Goal: Information Seeking & Learning: Learn about a topic

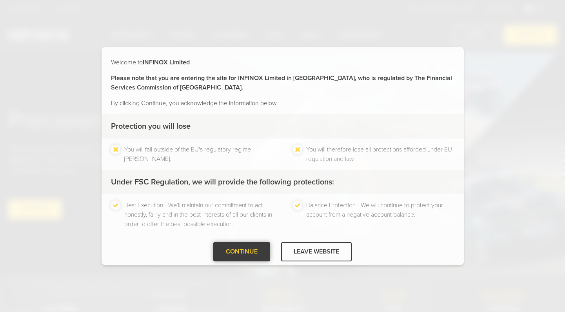
click at [236, 253] on div "CONTINUE" at bounding box center [241, 251] width 57 height 19
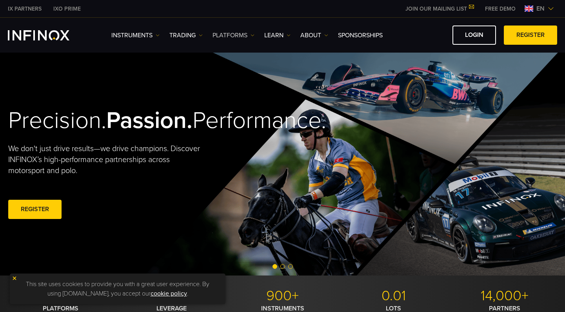
click at [234, 32] on link "PLATFORMS" at bounding box center [234, 35] width 42 height 9
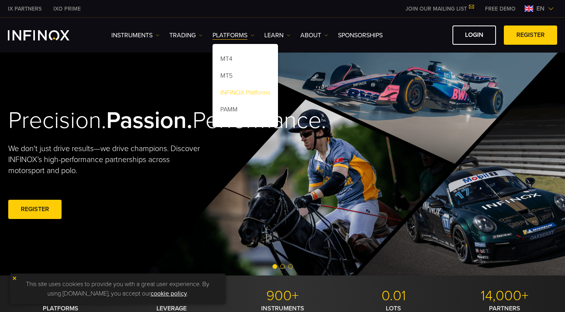
click at [234, 93] on link "INFINOX Platforms" at bounding box center [245, 93] width 65 height 17
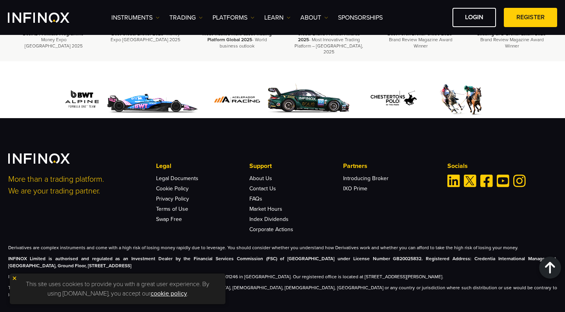
scroll to position [2381, 0]
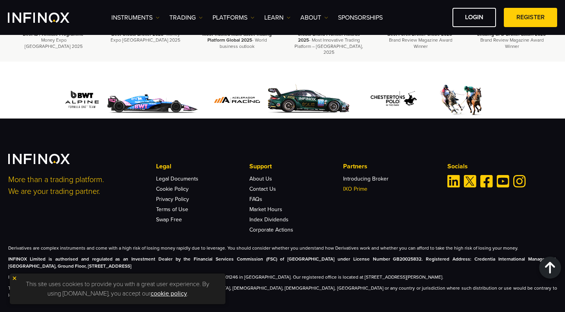
click at [350, 185] on link "IXO Prime" at bounding box center [355, 188] width 24 height 7
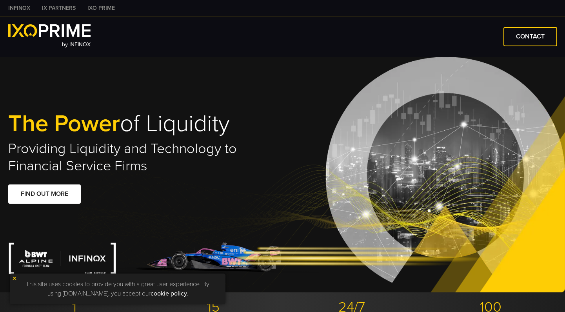
type input "***"
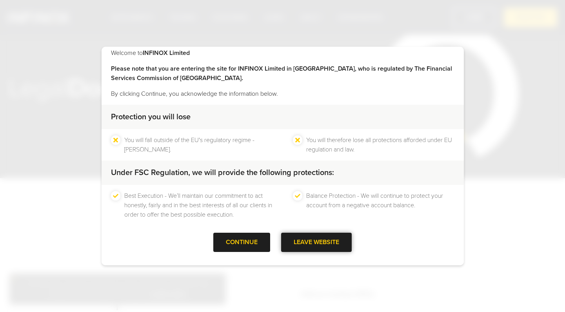
scroll to position [9, 0]
click at [321, 252] on div "LEAVE WEBSITE" at bounding box center [316, 242] width 71 height 19
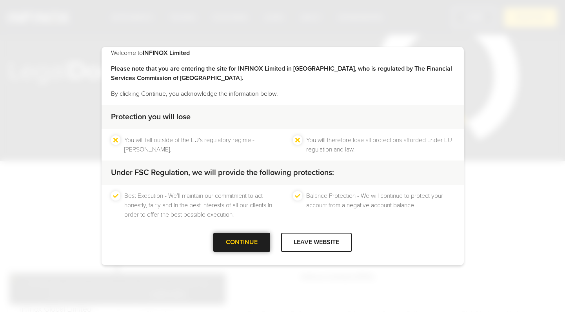
click at [242, 242] on div at bounding box center [242, 242] width 0 height 0
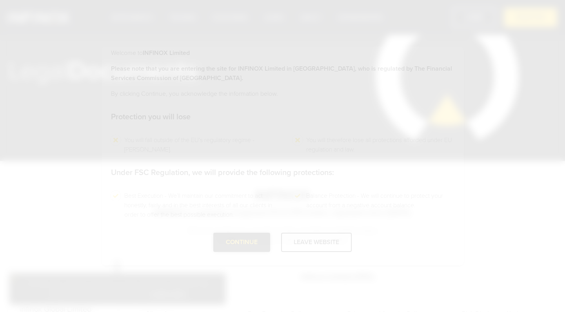
scroll to position [0, 0]
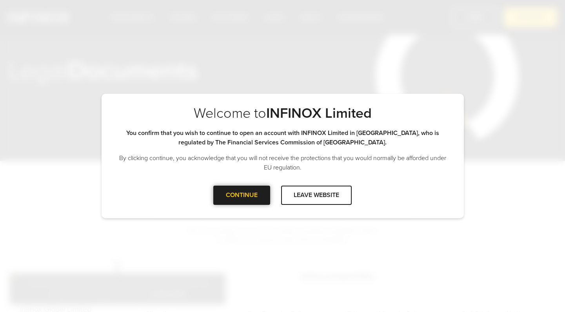
click at [239, 198] on div "CONTINUE" at bounding box center [241, 194] width 57 height 19
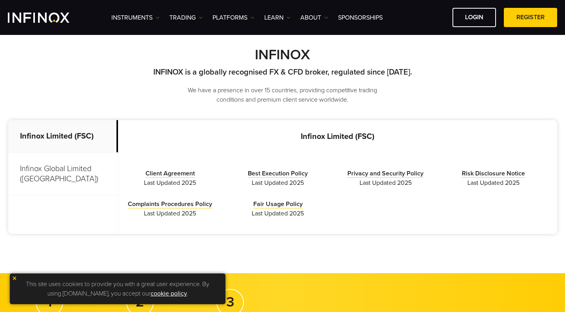
scroll to position [176, 0]
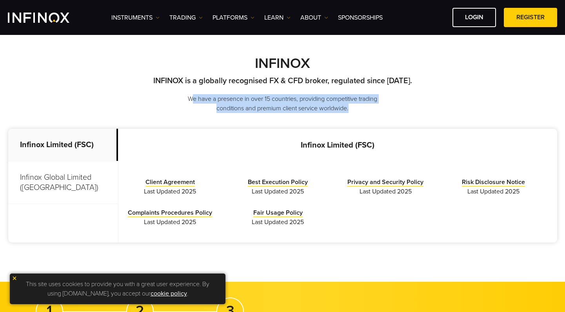
drag, startPoint x: 189, startPoint y: 96, endPoint x: 357, endPoint y: 110, distance: 168.4
click at [357, 110] on p "We have a presence in over 15 countries, providing competitive trading conditio…" at bounding box center [283, 103] width 216 height 19
drag, startPoint x: 357, startPoint y: 110, endPoint x: 181, endPoint y: 97, distance: 176.5
click at [181, 97] on p "We have a presence in over 15 countries, providing competitive trading conditio…" at bounding box center [283, 103] width 216 height 19
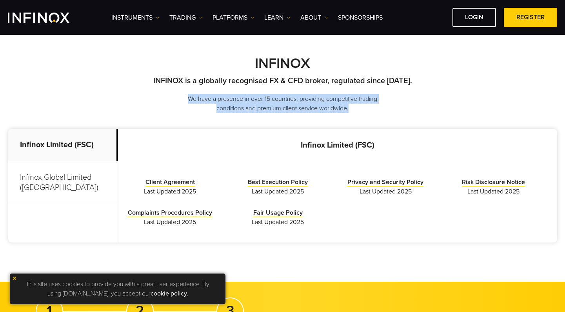
click at [181, 97] on p "We have a presence in over 15 countries, providing competitive trading conditio…" at bounding box center [283, 103] width 216 height 19
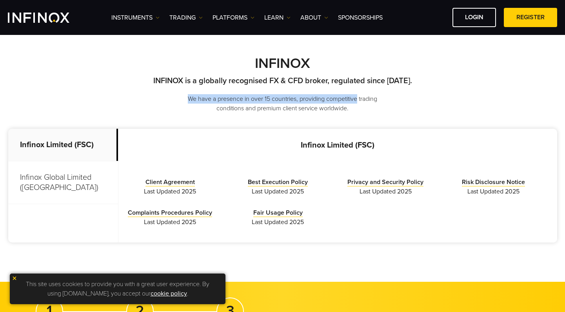
scroll to position [0, 0]
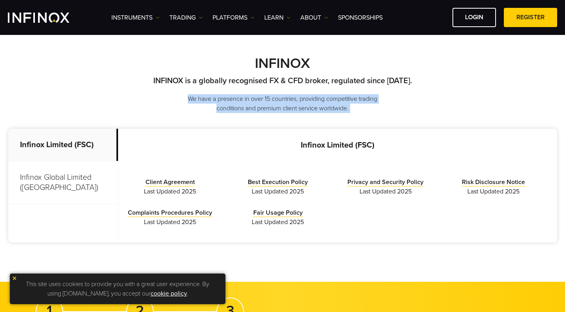
drag, startPoint x: 181, startPoint y: 97, endPoint x: 380, endPoint y: 107, distance: 199.4
click at [380, 107] on p "We have a presence in over 15 countries, providing competitive trading conditio…" at bounding box center [283, 103] width 216 height 19
